Goal: Find specific page/section: Find specific page/section

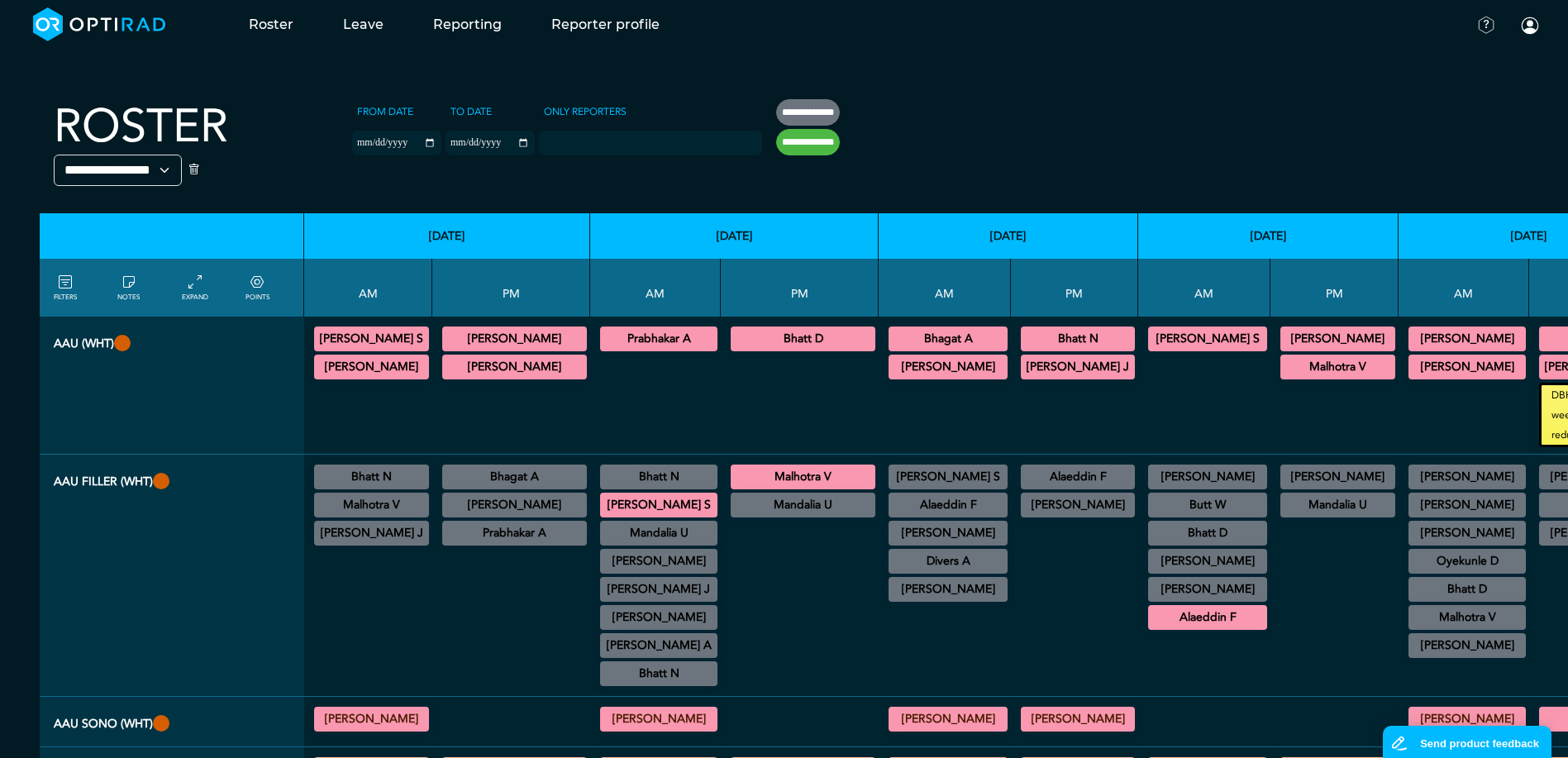
click at [900, 179] on th at bounding box center [1520, 149] width 1285 height 128
click at [1093, 118] on th at bounding box center [1520, 149] width 1285 height 128
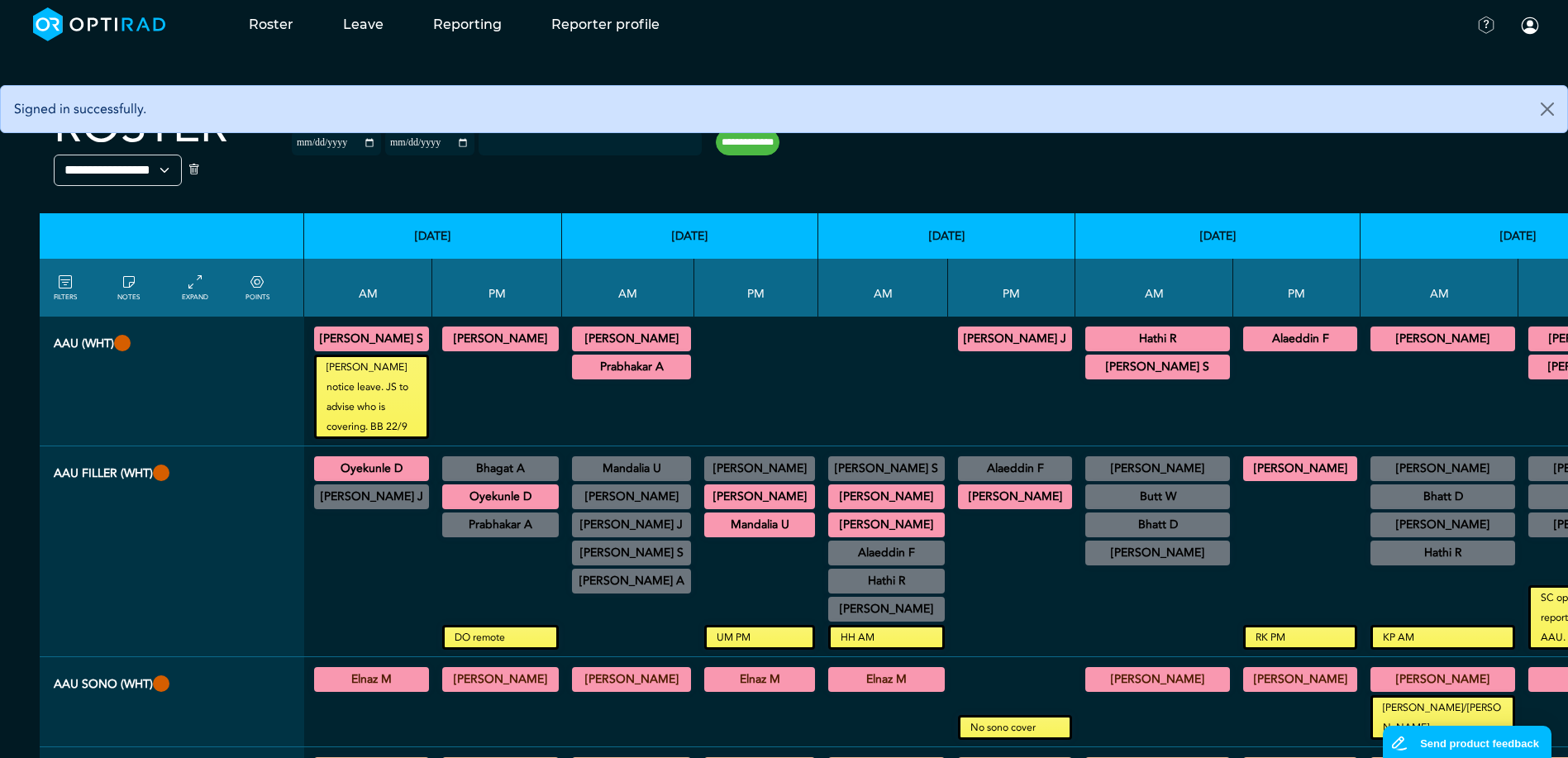
click at [851, 353] on div at bounding box center [883, 380] width 116 height 115
click at [863, 348] on div at bounding box center [883, 380] width 116 height 115
click at [857, 382] on div at bounding box center [883, 380] width 116 height 115
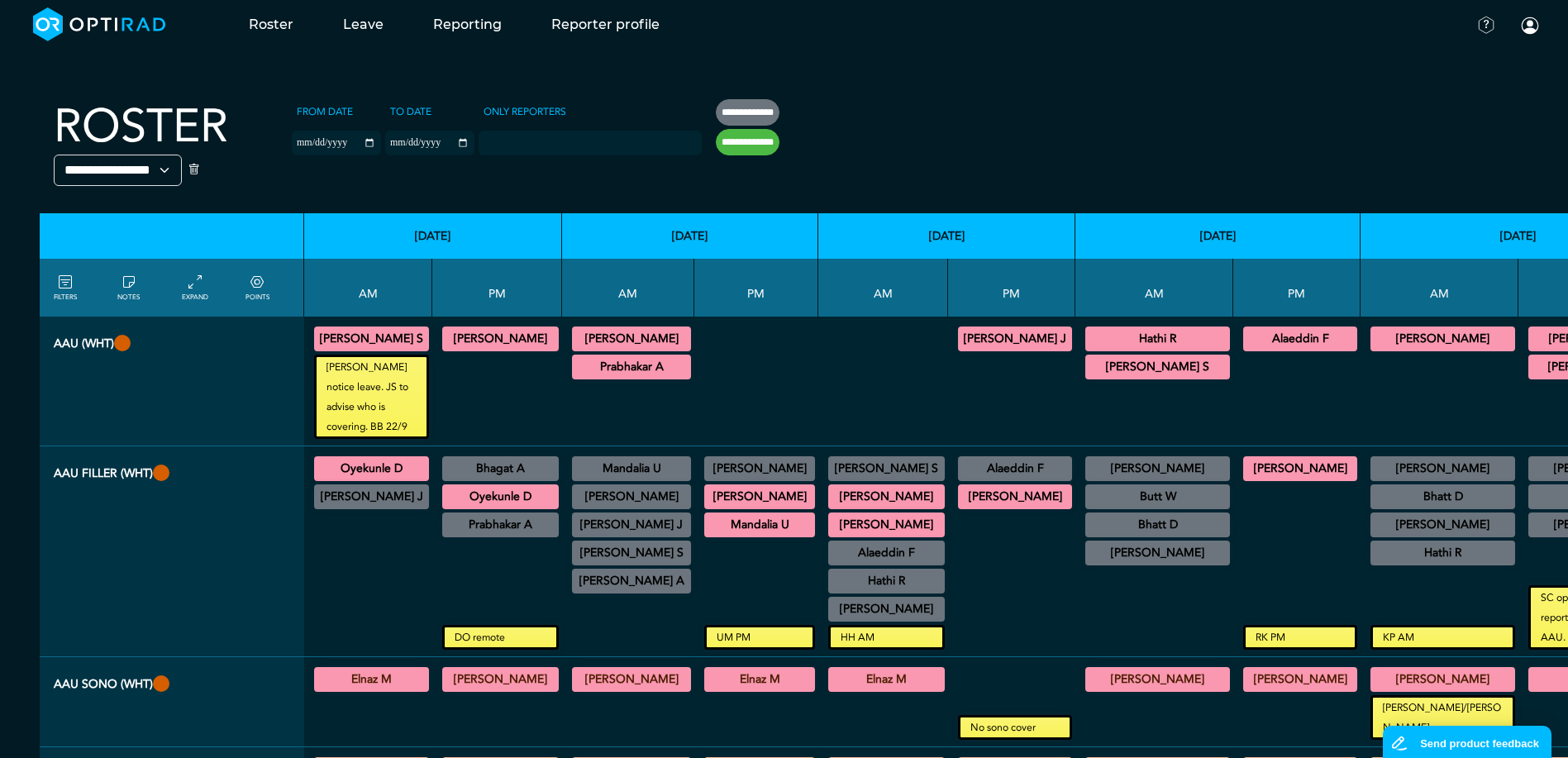
click at [763, 579] on div at bounding box center [756, 583] width 111 height 84
